Goal: Task Accomplishment & Management: Use online tool/utility

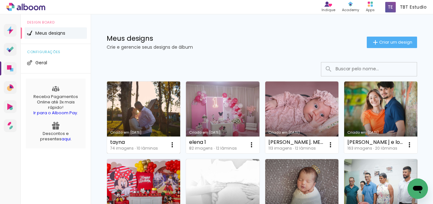
click at [162, 107] on link "Criado em [DATE]" at bounding box center [143, 118] width 73 height 72
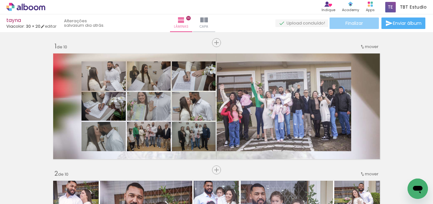
click at [359, 24] on span "Finalizar" at bounding box center [355, 23] width 18 height 4
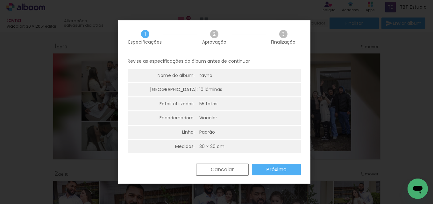
click at [0, 0] on slot "Próximo" at bounding box center [0, 0] width 0 height 0
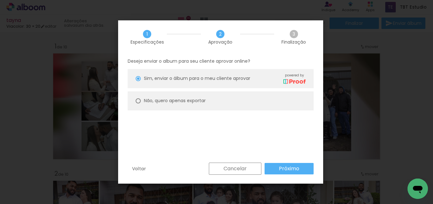
click at [0, 0] on slot "Não, quero apenas exportar" at bounding box center [0, 0] width 0 height 0
type paper-radio-button "on"
click at [0, 0] on slot "Próximo" at bounding box center [0, 0] width 0 height 0
type input "Alta, 300 DPI"
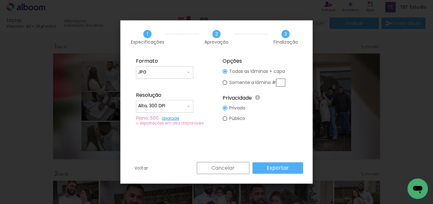
click at [294, 167] on paper-button "Exportar" at bounding box center [278, 168] width 51 height 11
